Goal: Task Accomplishment & Management: Complete application form

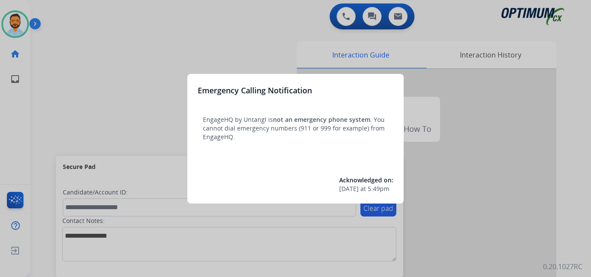
click at [95, 113] on div at bounding box center [295, 138] width 591 height 277
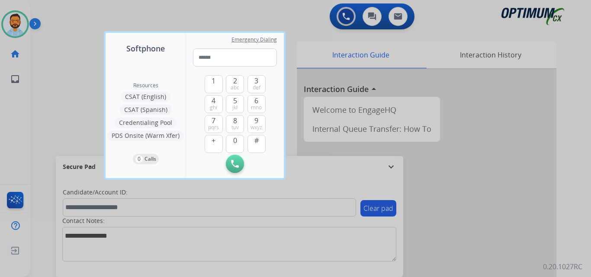
click at [106, 84] on div "Resources CSAT (English) CSAT (Spanish) Credentialing Pool PDS Onsite (Warm Xfe…" at bounding box center [146, 117] width 80 height 124
click at [57, 90] on div at bounding box center [295, 138] width 591 height 277
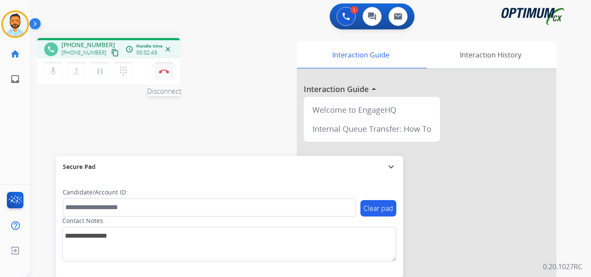
click at [163, 72] on img at bounding box center [164, 71] width 10 height 4
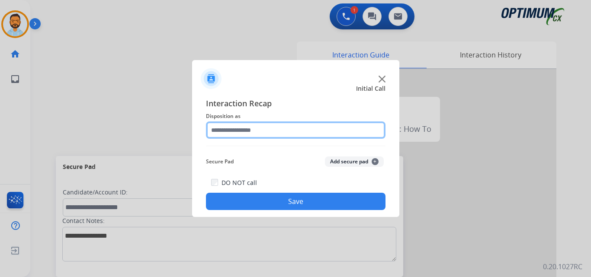
click at [289, 134] on input "text" at bounding box center [296, 130] width 180 height 17
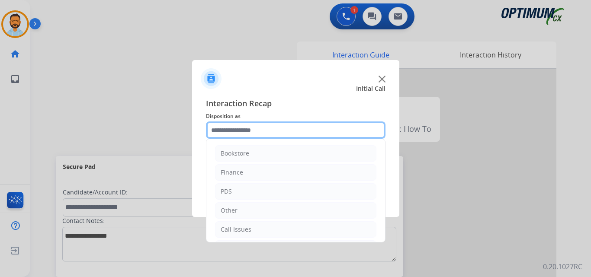
scroll to position [59, 0]
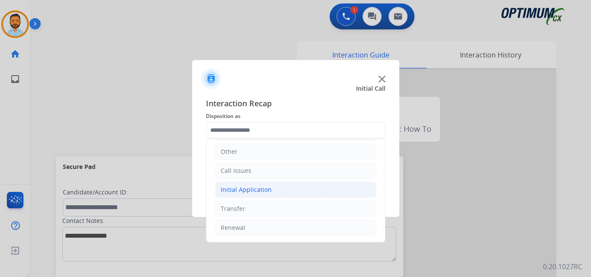
click at [270, 190] on li "Initial Application" at bounding box center [295, 190] width 161 height 16
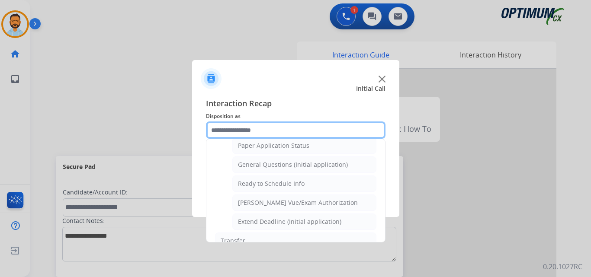
scroll to position [491, 0]
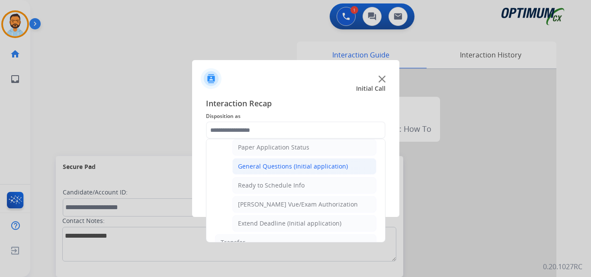
click at [308, 163] on div "General Questions (Initial application)" at bounding box center [293, 166] width 110 height 9
type input "**********"
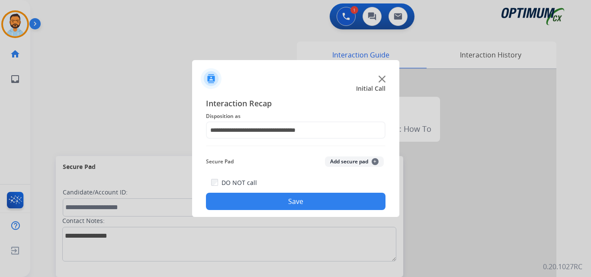
click at [302, 198] on button "Save" at bounding box center [296, 201] width 180 height 17
